Goal: Information Seeking & Learning: Learn about a topic

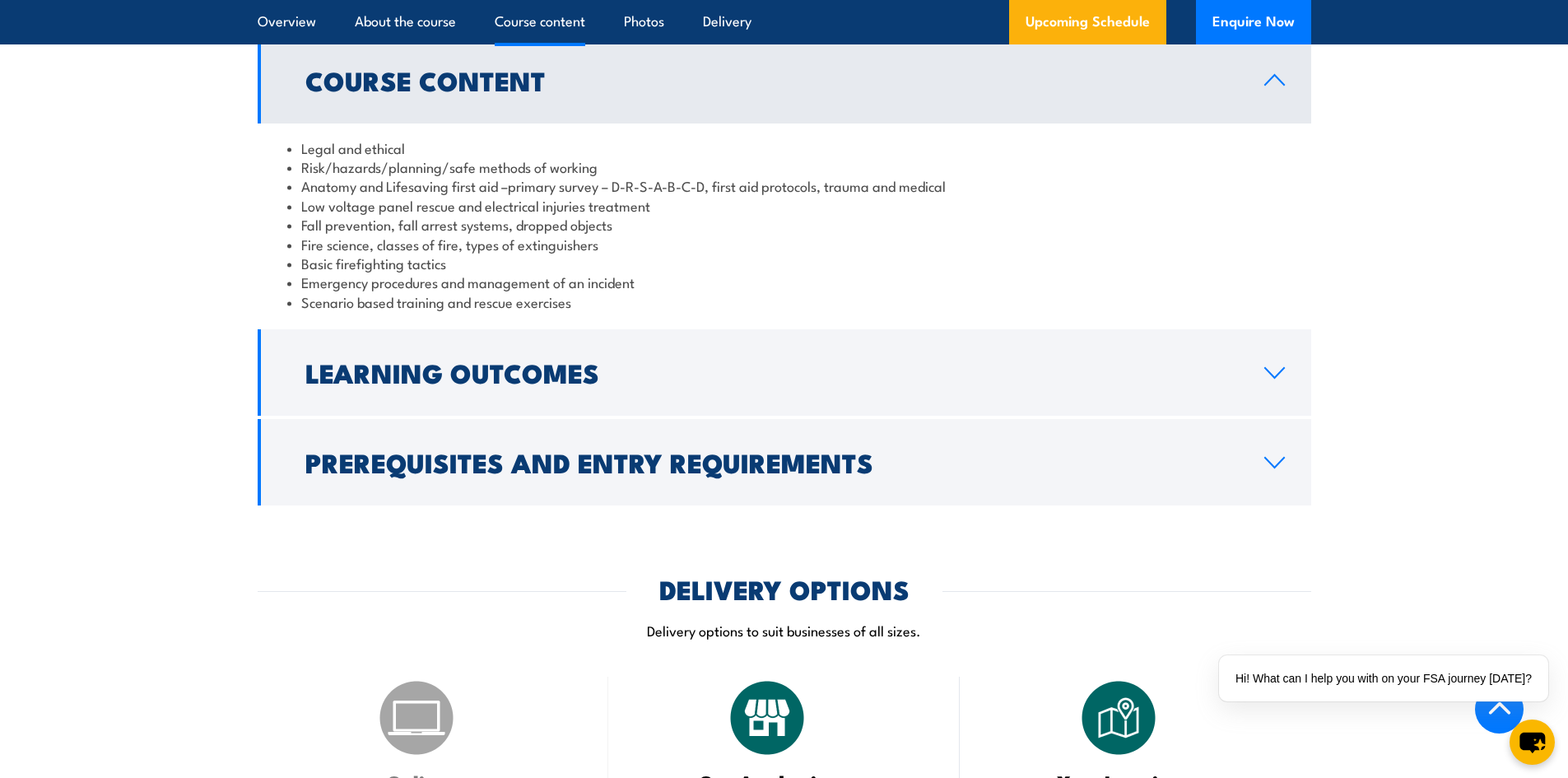
scroll to position [1730, 0]
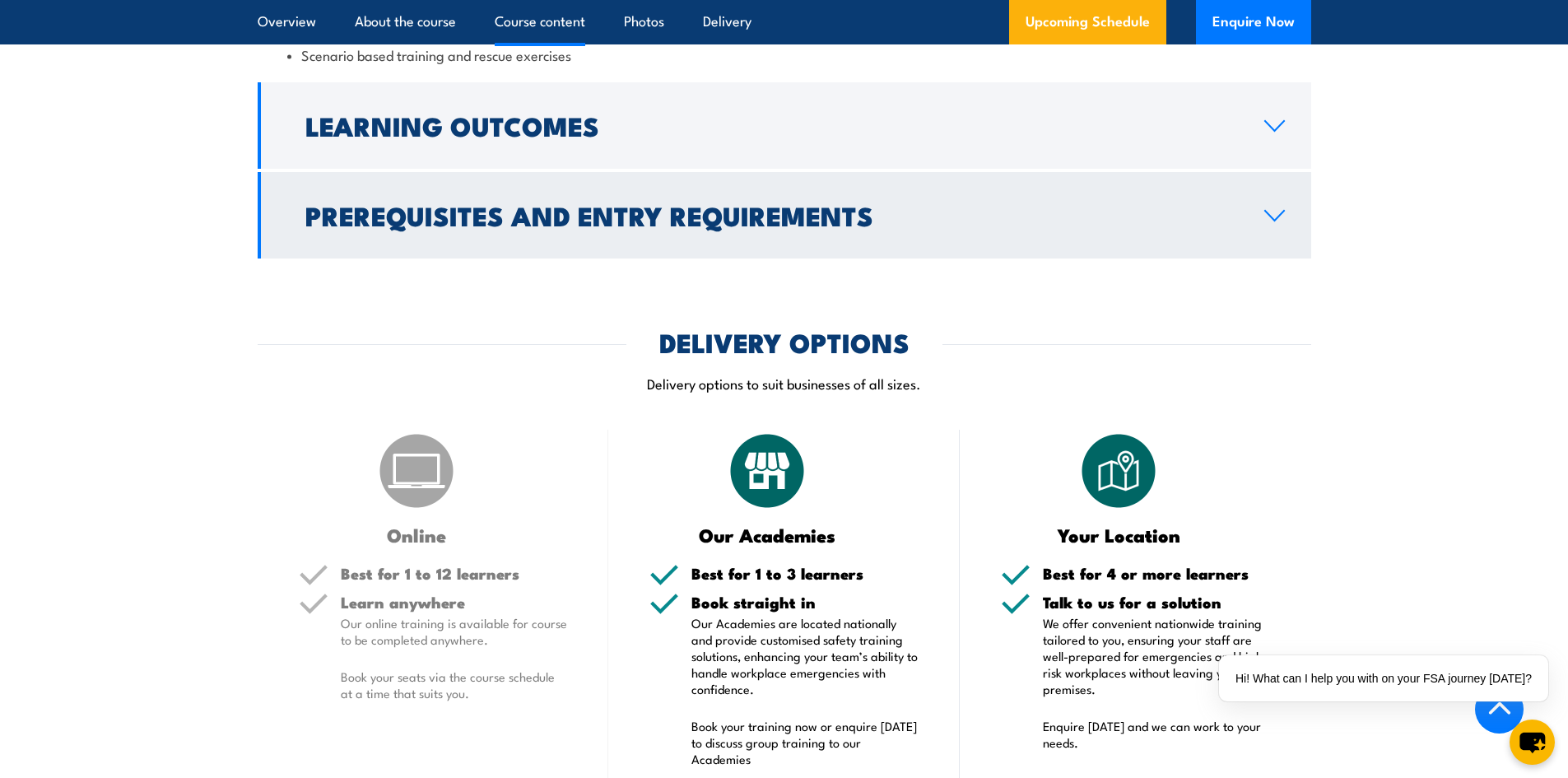
click at [588, 236] on link "Prerequisites and Entry Requirements" at bounding box center [784, 216] width 1053 height 87
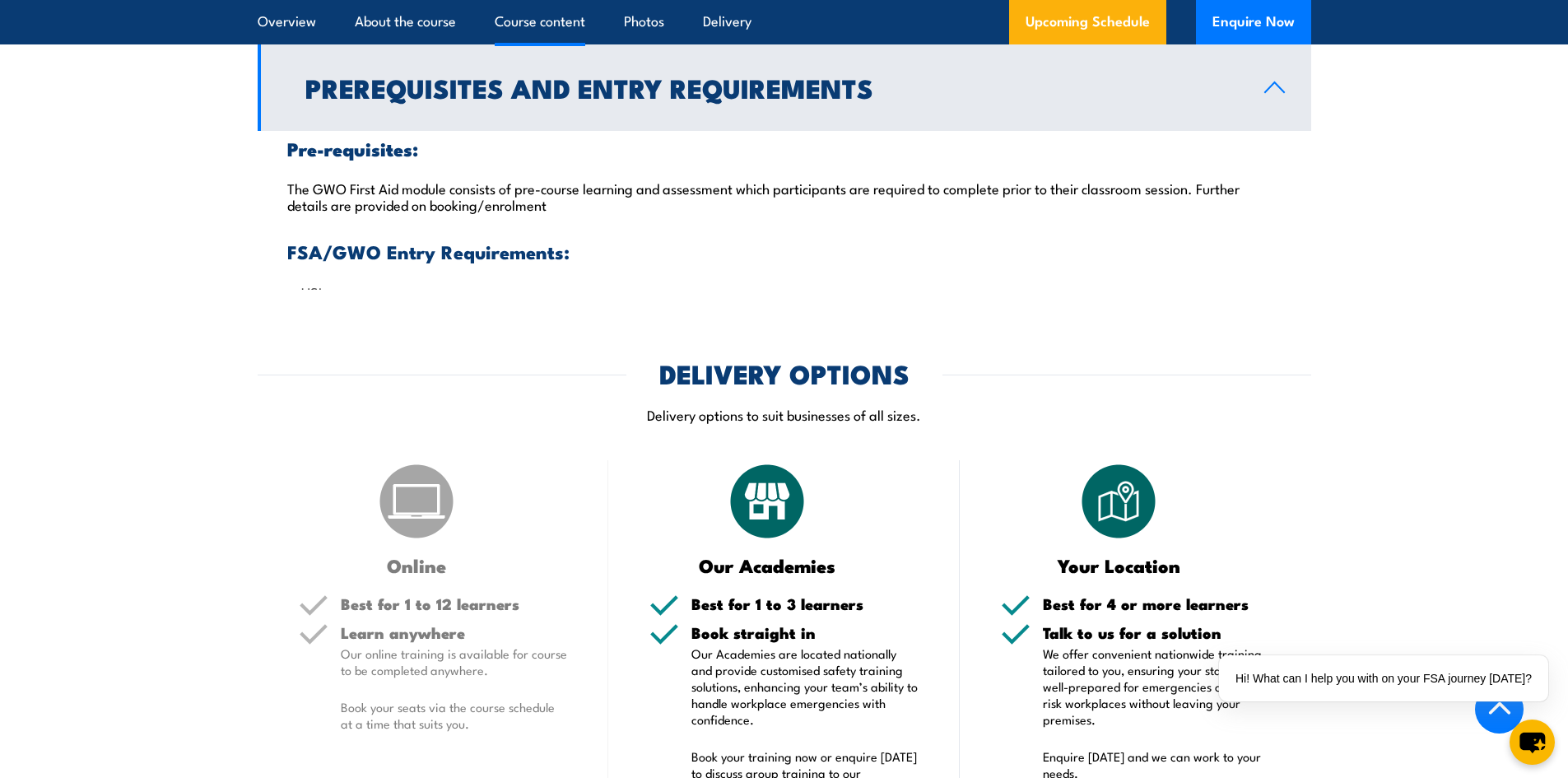
scroll to position [1620, 0]
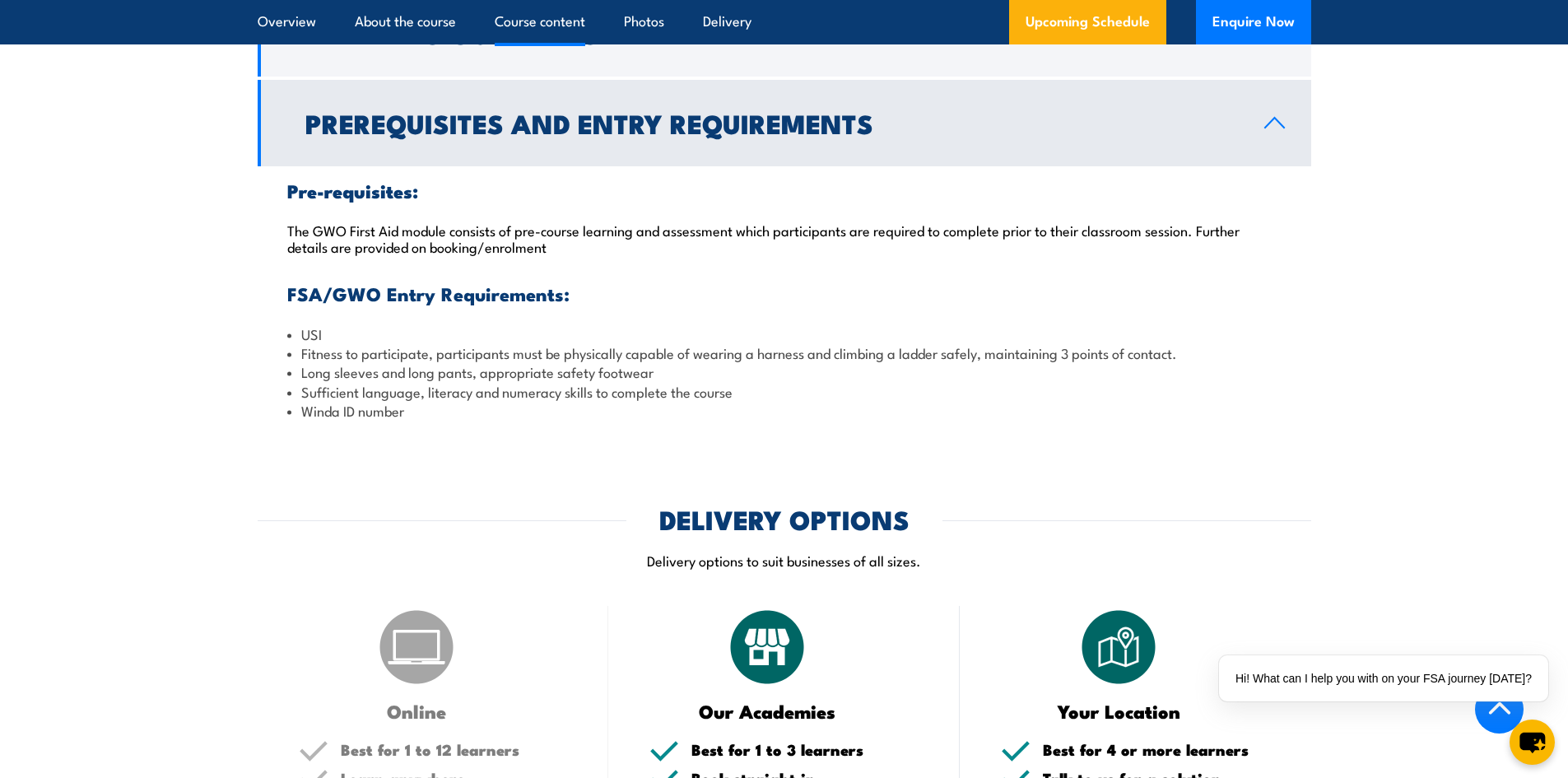
click at [568, 226] on p "The GWO First Aid module consists of pre-course learning and assessment which p…" at bounding box center [784, 238] width 994 height 33
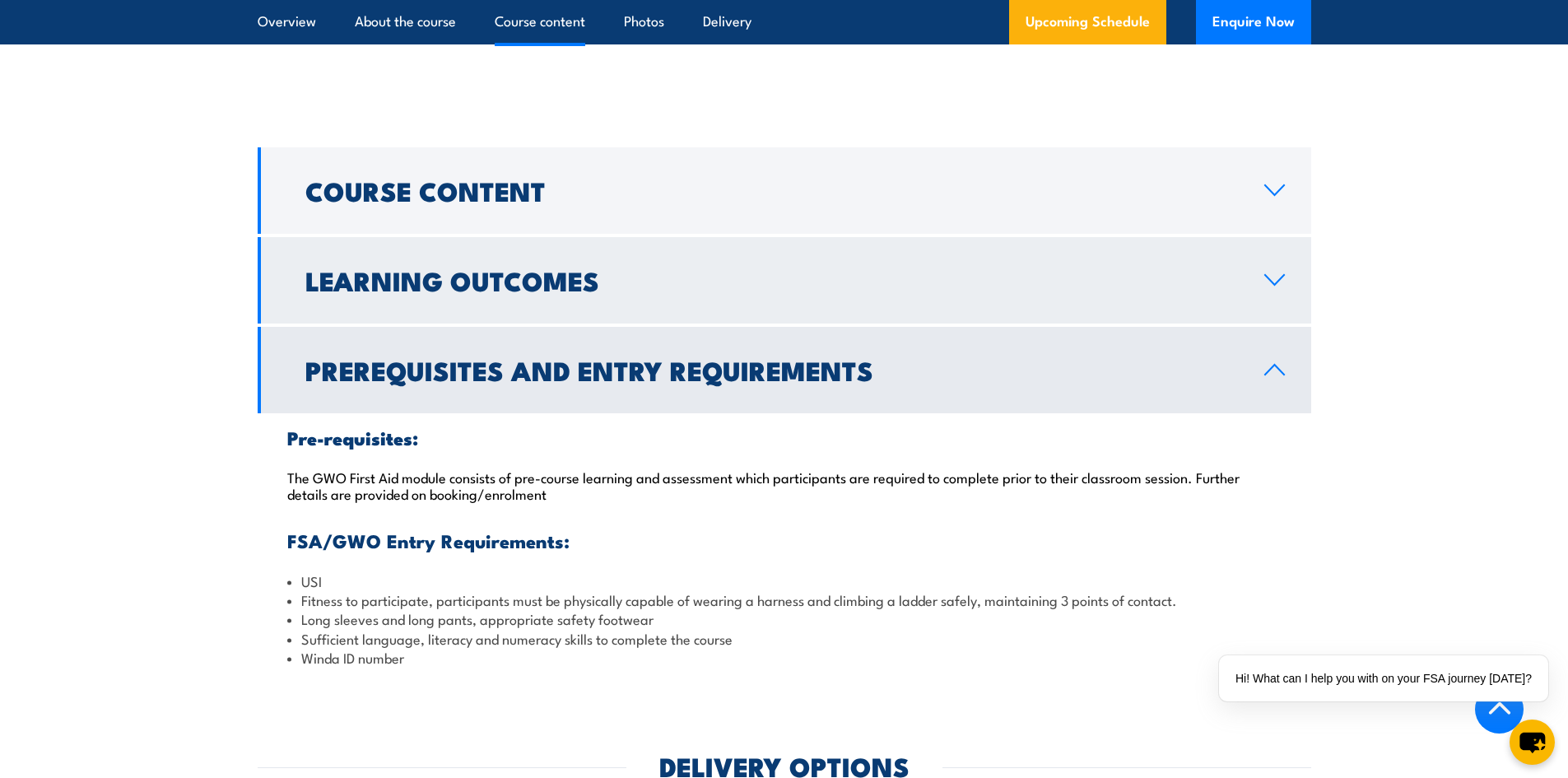
click at [1187, 276] on h2 "Learning Outcomes" at bounding box center [771, 280] width 932 height 23
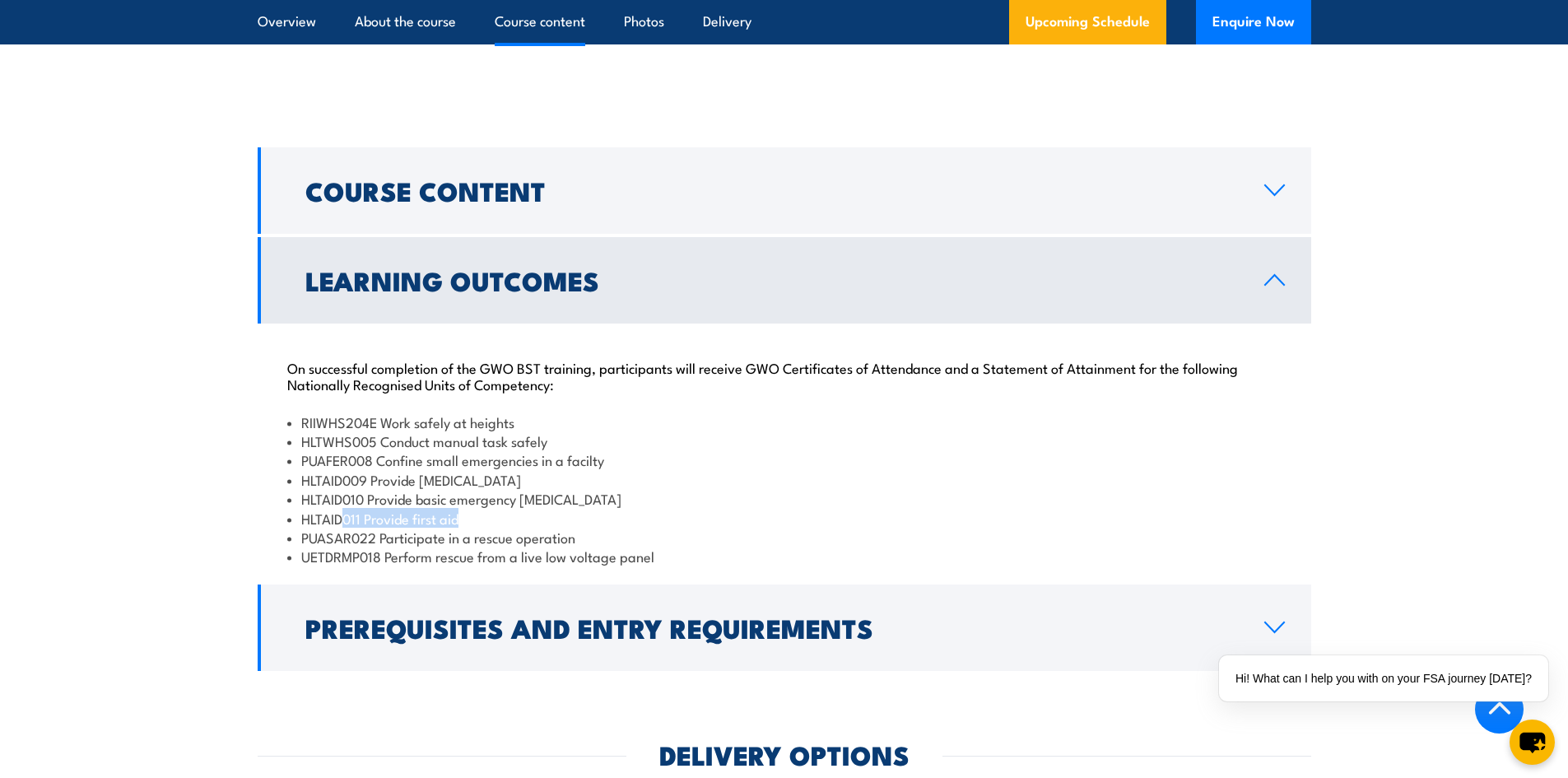
drag, startPoint x: 476, startPoint y: 521, endPoint x: 344, endPoint y: 521, distance: 132.0
click at [344, 521] on li "HLTAID011 Provide first aid" at bounding box center [784, 519] width 994 height 19
drag, startPoint x: 555, startPoint y: 440, endPoint x: 326, endPoint y: 449, distance: 229.2
click at [326, 449] on li "HLTWHS005 Conduct manual task safely" at bounding box center [784, 441] width 994 height 19
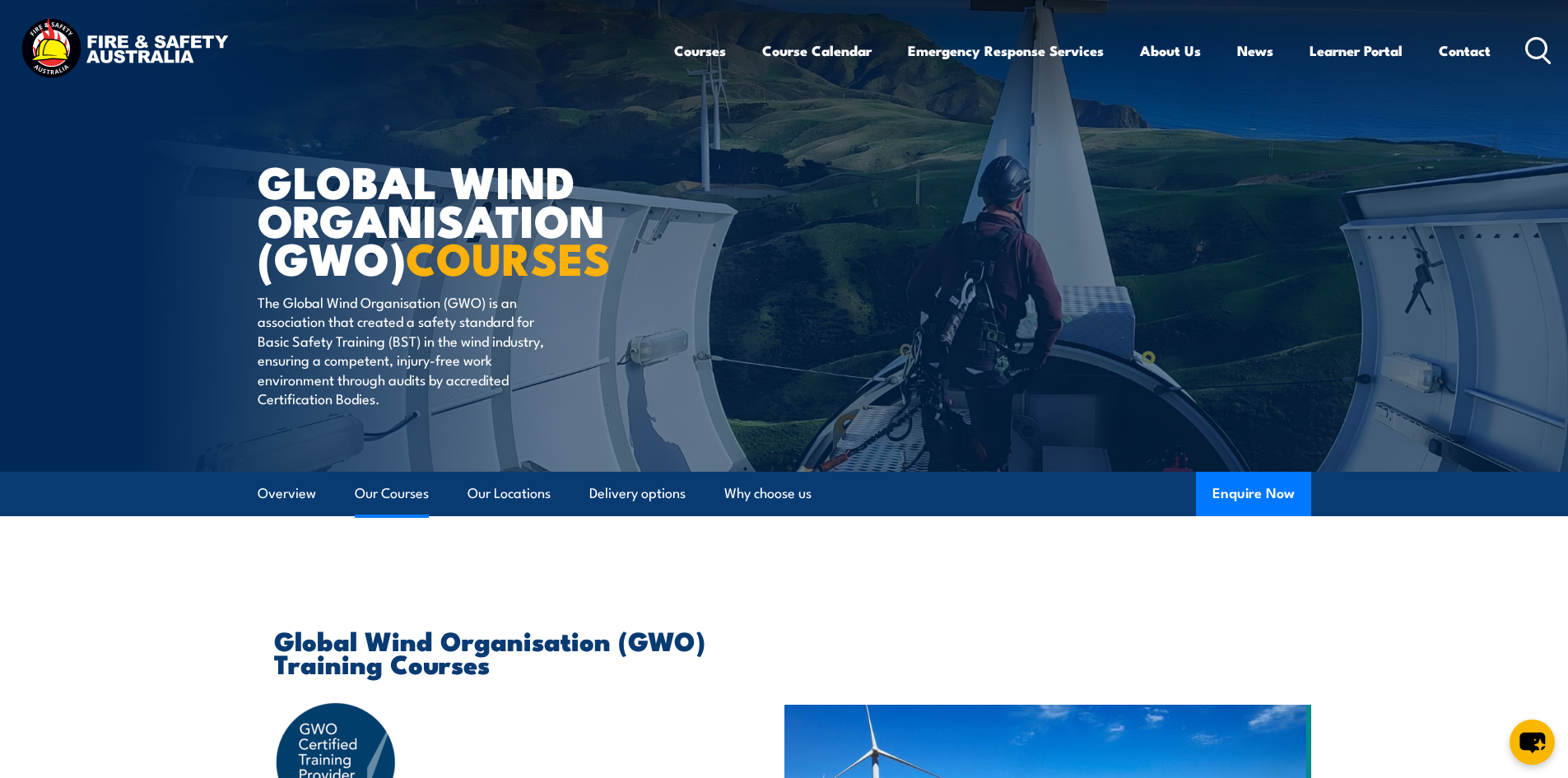
click at [418, 490] on link "Our Courses" at bounding box center [392, 493] width 74 height 43
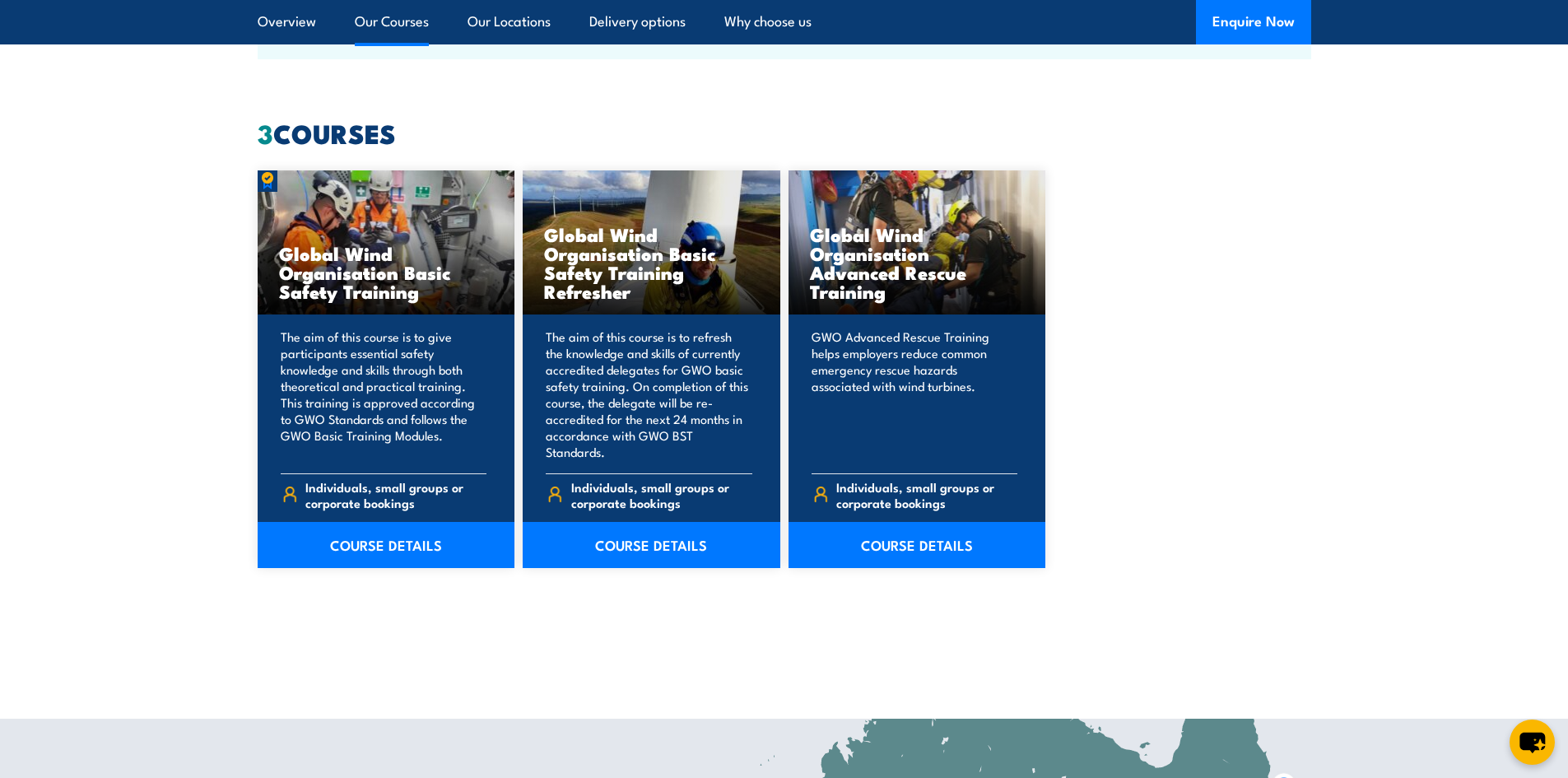
scroll to position [1567, 0]
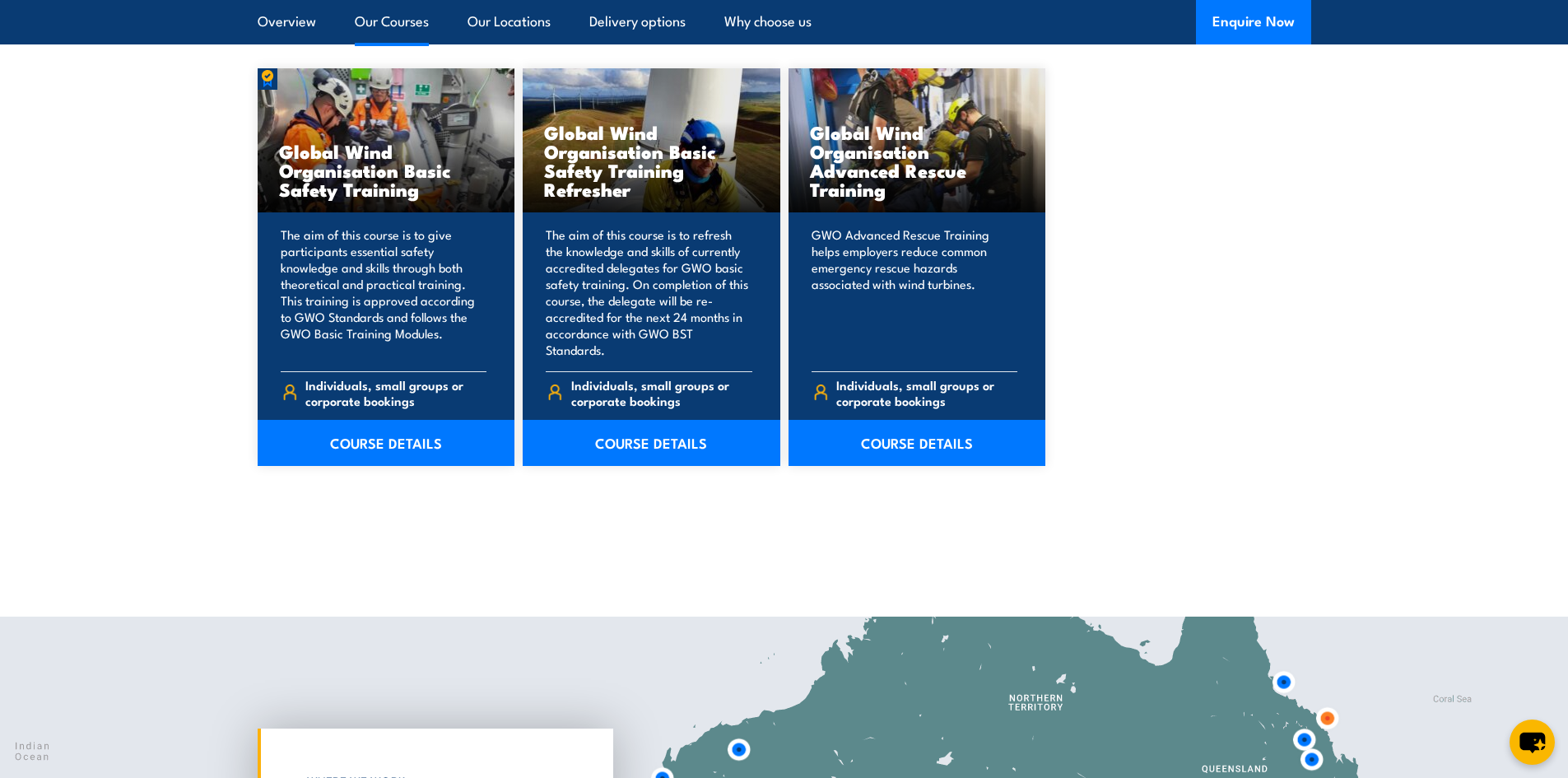
scroll to position [1466, 0]
